Goal: Check status

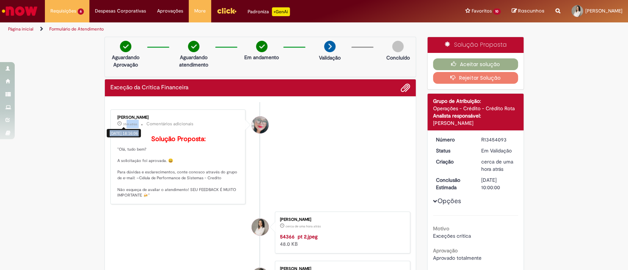
drag, startPoint x: 122, startPoint y: 124, endPoint x: 135, endPoint y: 124, distance: 12.5
click at [135, 124] on p "35m atrás 35 minutos atrás [DATE] 18:16:06 Comentários adicionais" at bounding box center [178, 124] width 123 height 8
click at [123, 123] on span "35m atrás" at bounding box center [130, 124] width 14 height 4
drag, startPoint x: 118, startPoint y: 123, endPoint x: 131, endPoint y: 124, distance: 12.2
click at [131, 124] on time "35m atrás 35 minutos atrás" at bounding box center [130, 124] width 14 height 4
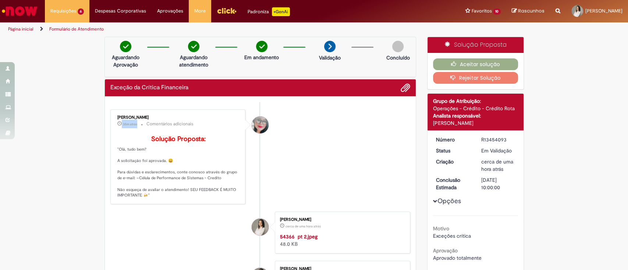
drag, startPoint x: 132, startPoint y: 125, endPoint x: 114, endPoint y: 123, distance: 18.1
click at [117, 123] on small "35m atrás 35 minutos atrás" at bounding box center [127, 124] width 20 height 6
